Goal: Transaction & Acquisition: Purchase product/service

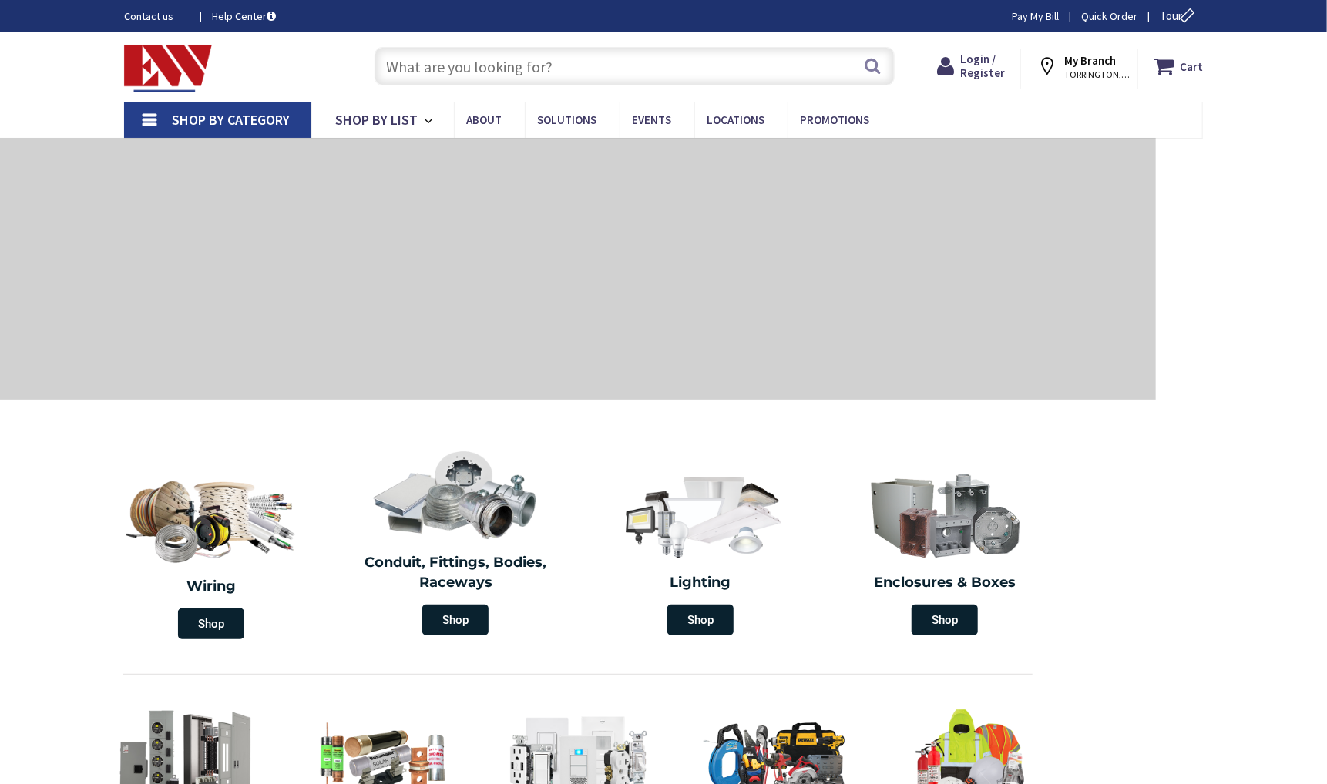
click at [663, 72] on input "text" at bounding box center [634, 66] width 520 height 39
paste input "TM870-BK"
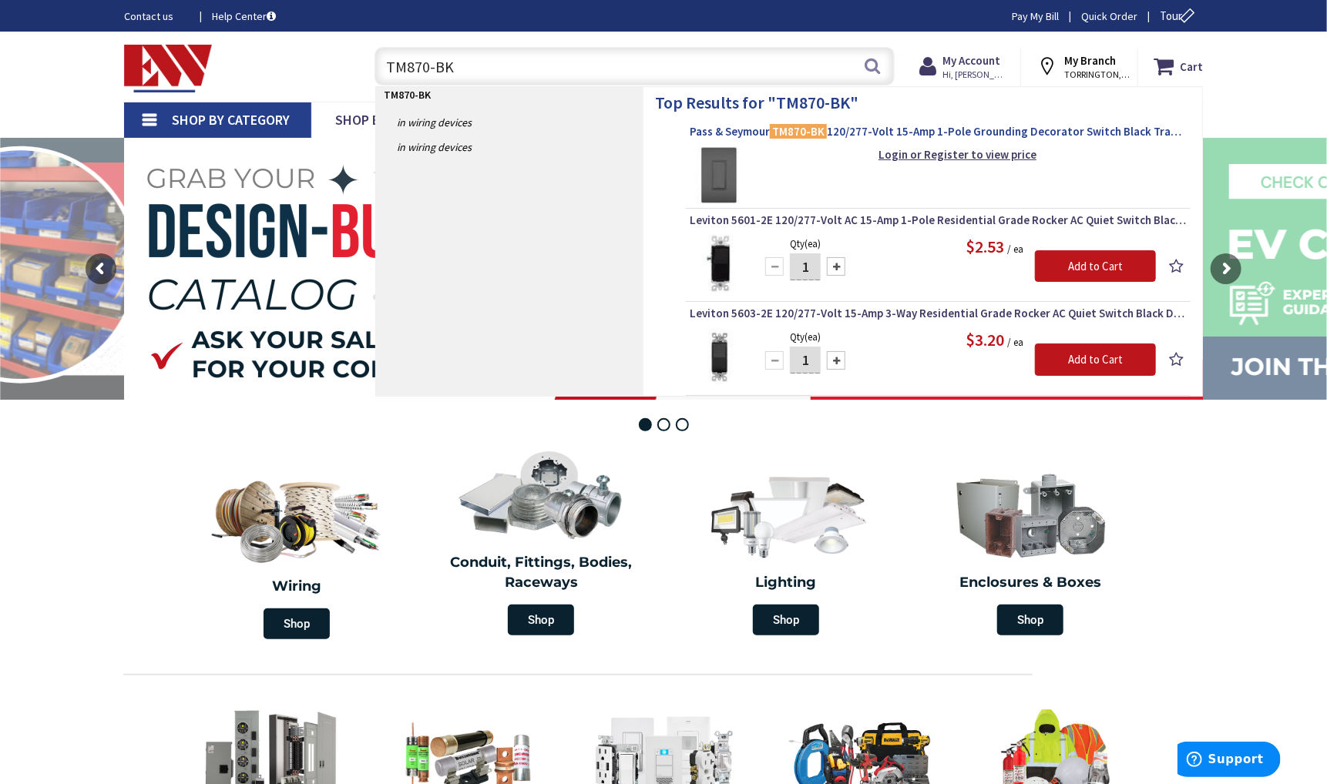
type input "TM870-BK"
click at [800, 136] on mark "TM870-BK" at bounding box center [798, 131] width 57 height 19
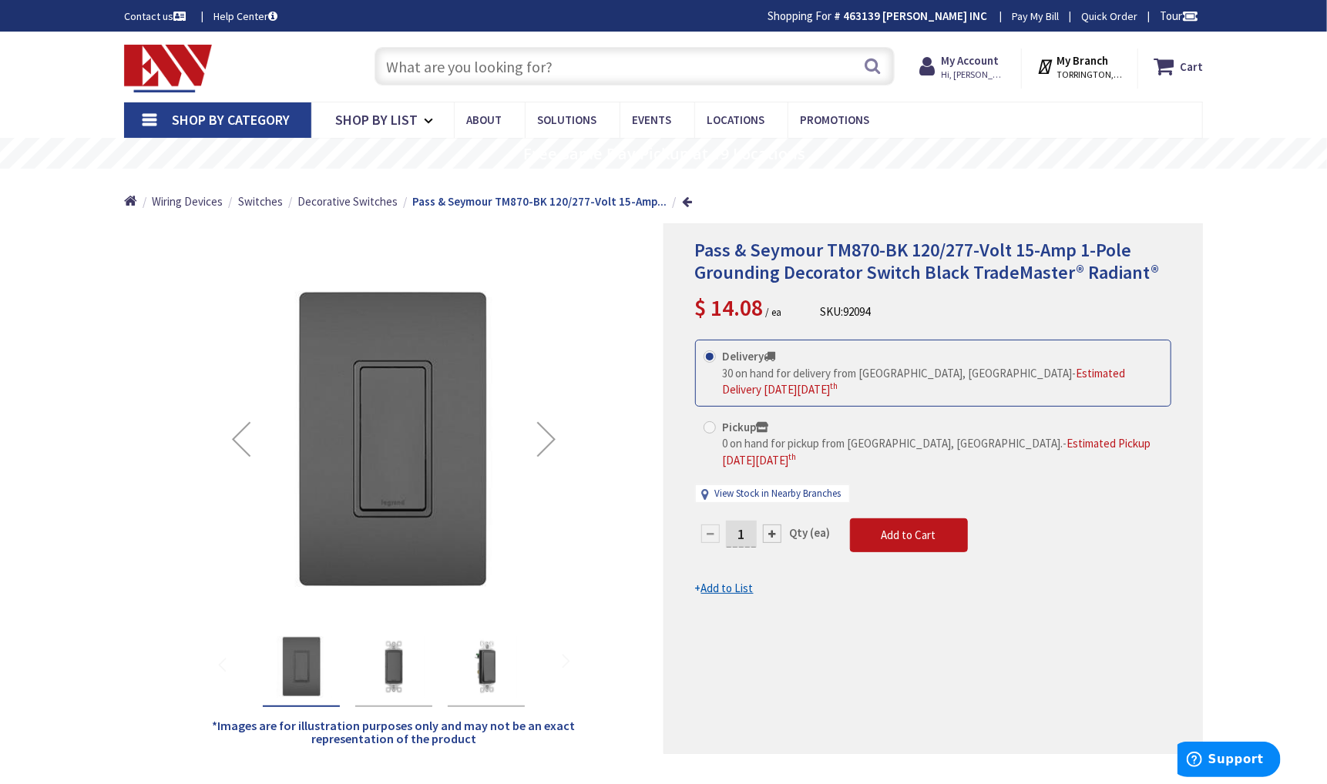
drag, startPoint x: 112, startPoint y: 310, endPoint x: 304, endPoint y: 9, distance: 357.1
